Goal: Task Accomplishment & Management: Manage account settings

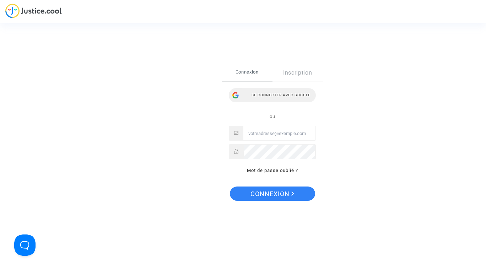
click at [280, 100] on div "Se connecter avec Google" at bounding box center [272, 95] width 87 height 14
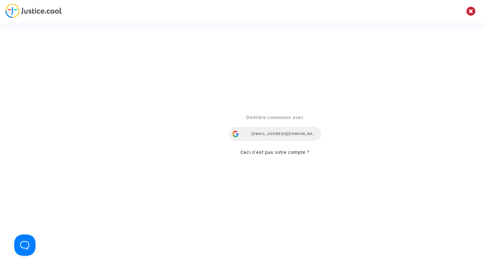
click at [275, 135] on div "julienbayou@gmail.com" at bounding box center [275, 134] width 92 height 14
